Goal: Information Seeking & Learning: Learn about a topic

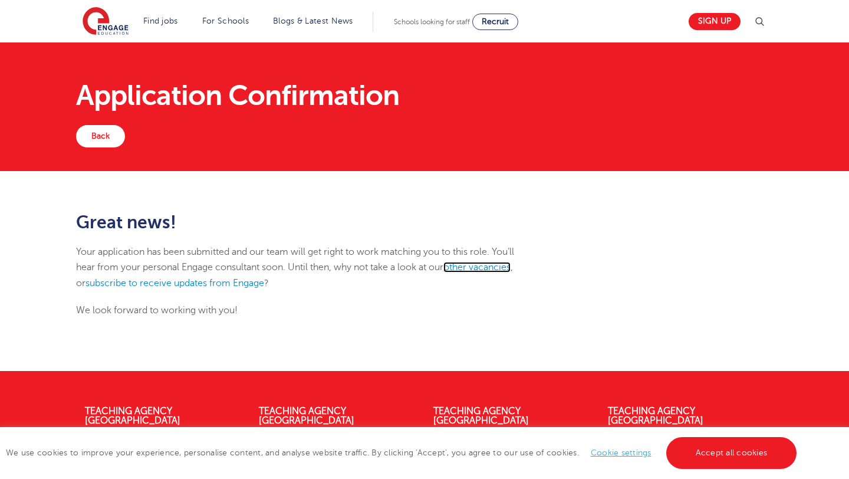
click at [461, 267] on link "other vacancies" at bounding box center [476, 267] width 67 height 11
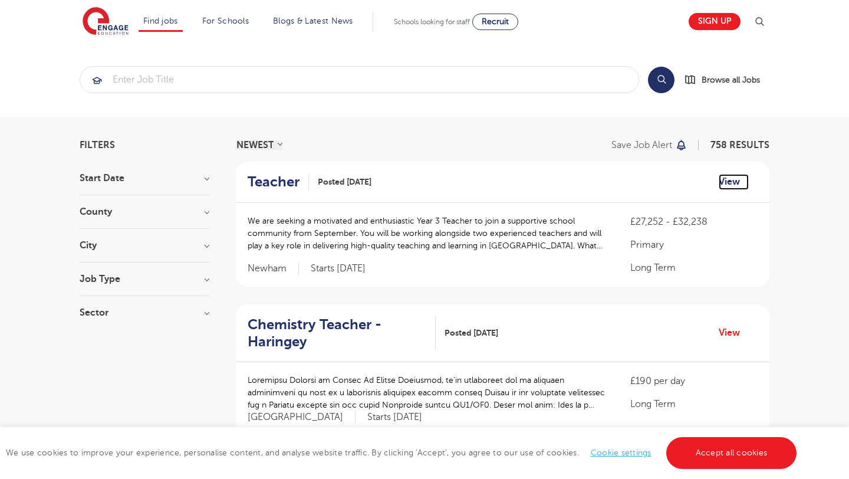
click at [730, 182] on link "View" at bounding box center [733, 181] width 30 height 15
